Goal: Information Seeking & Learning: Learn about a topic

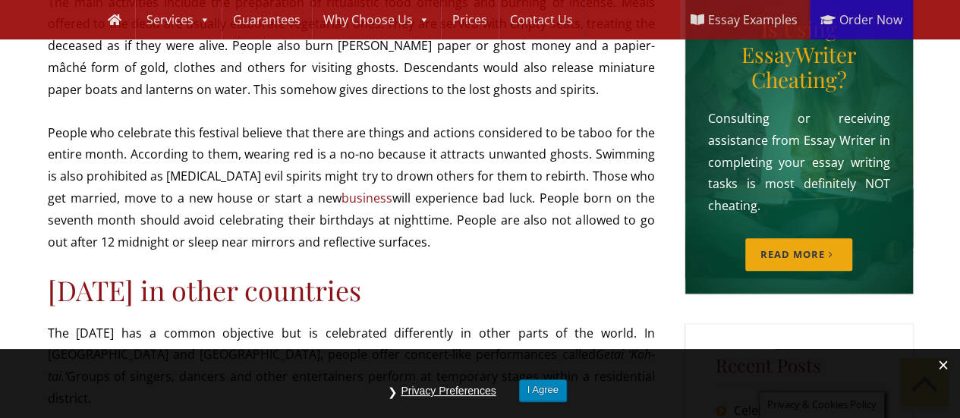
scroll to position [725, 0]
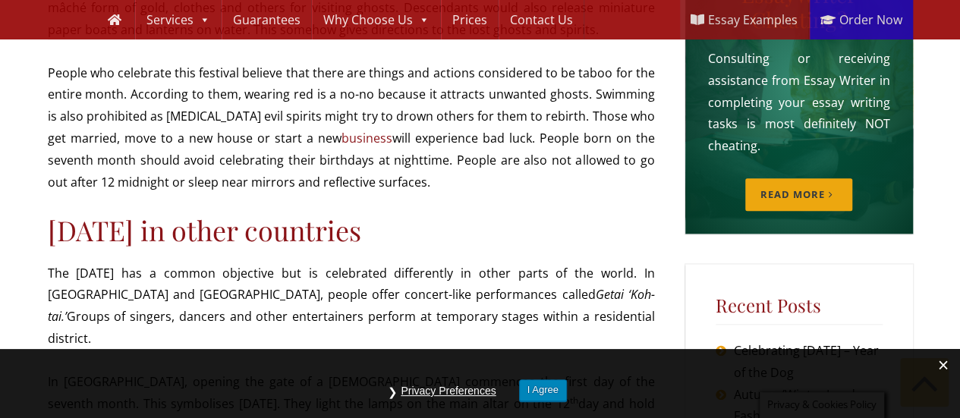
click at [560, 402] on div "Privacy Preferences I Agree" at bounding box center [479, 391] width 188 height 24
click at [555, 395] on button "I Agree" at bounding box center [543, 390] width 48 height 22
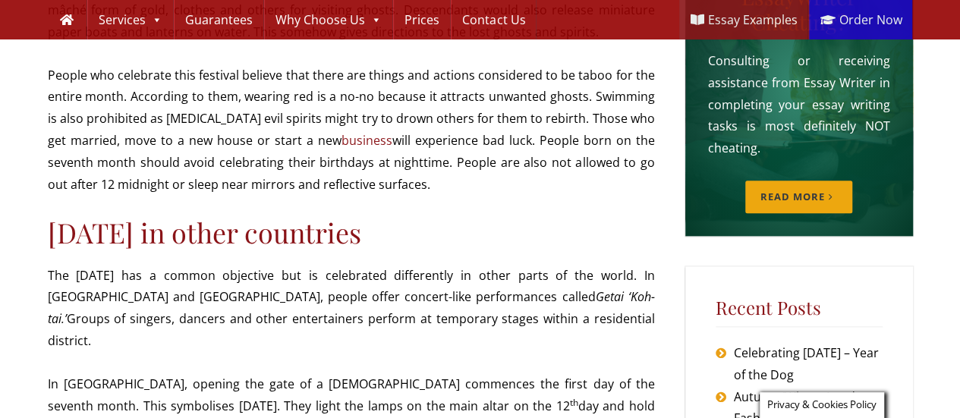
drag, startPoint x: 0, startPoint y: 0, endPoint x: 310, endPoint y: 261, distance: 405.0
click at [310, 261] on article "Chinese communities celebrate the Ghost Festival starting from the 15 th of the…" at bounding box center [351, 232] width 607 height 1285
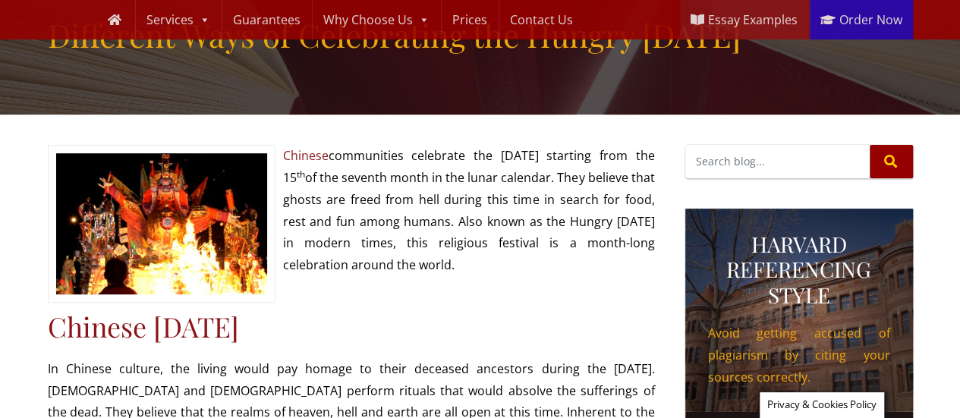
scroll to position [168, 0]
